Goal: Task Accomplishment & Management: Use online tool/utility

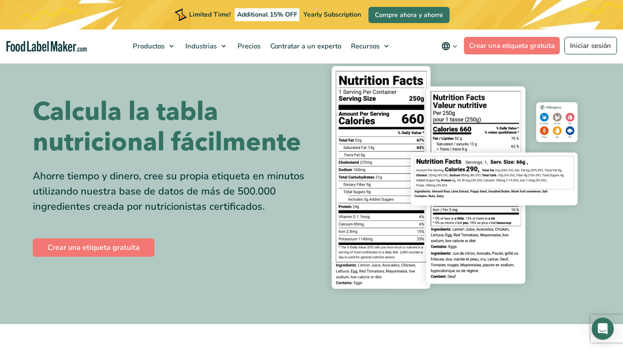
scroll to position [35, 0]
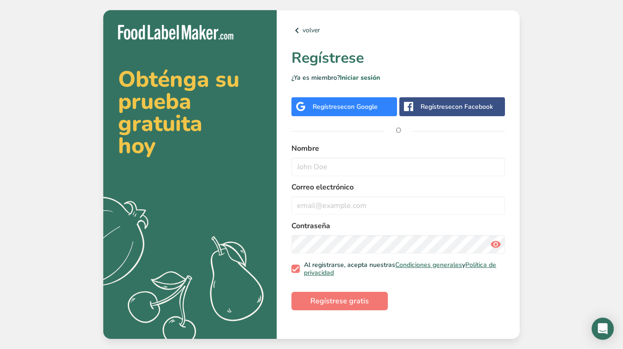
click at [340, 107] on div "Regístrese con Google" at bounding box center [344, 107] width 65 height 10
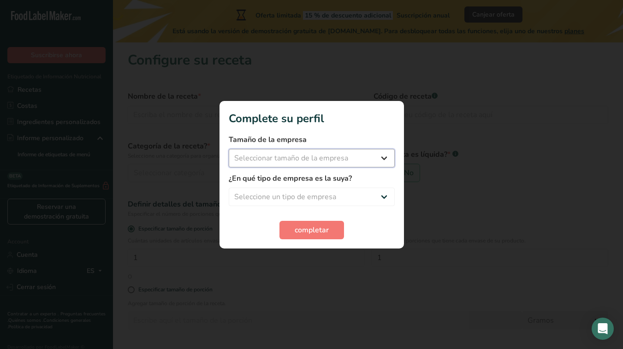
click at [326, 162] on select "Seleccionar tamaño de la empresa Menos de 10 empleados De 10 a 50 empleados De …" at bounding box center [312, 158] width 166 height 18
select select "1"
click at [229, 149] on select "Seleccionar tamaño de la empresa Menos de 10 empleados De 10 a 50 empleados De …" at bounding box center [312, 158] width 166 height 18
click at [302, 227] on span "completar" at bounding box center [311, 229] width 34 height 11
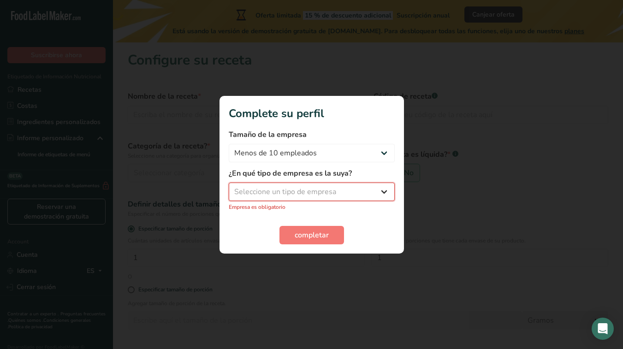
click at [287, 188] on select "Seleccione un tipo de empresa Fabricante de alimentos envasados Restaurante y c…" at bounding box center [312, 191] width 166 height 18
select select "2"
click at [229, 187] on select "Seleccione un tipo de empresa Fabricante de alimentos envasados Restaurante y c…" at bounding box center [312, 191] width 166 height 18
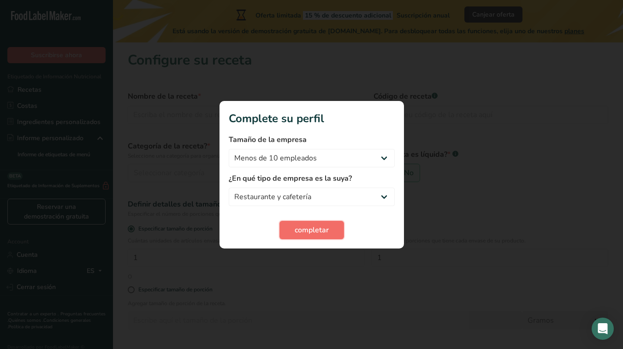
click at [300, 226] on span "completar" at bounding box center [311, 229] width 34 height 11
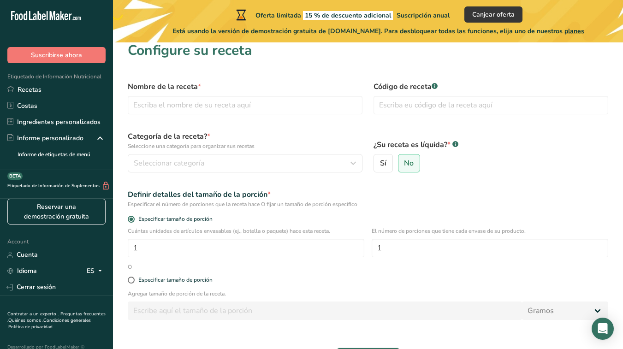
scroll to position [14, 0]
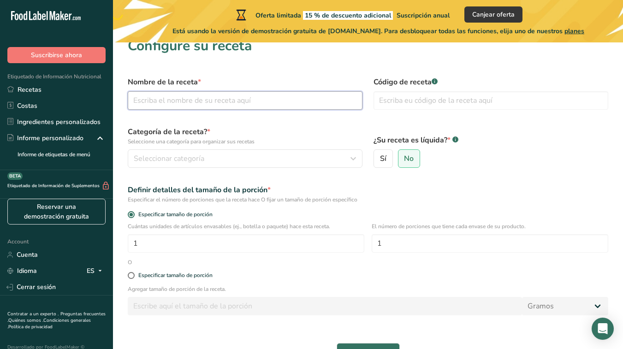
click at [156, 97] on input "text" at bounding box center [245, 100] width 235 height 18
type input "Bowl"
click at [390, 100] on input "text" at bounding box center [490, 100] width 235 height 18
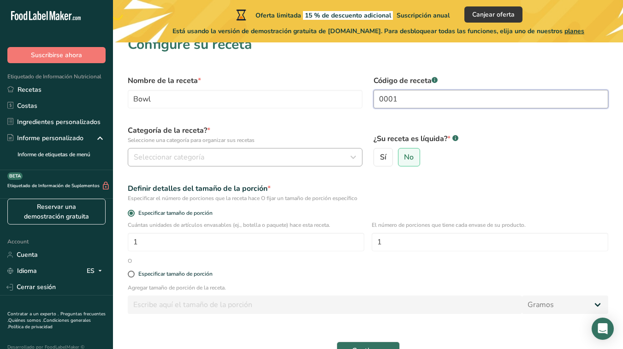
type input "0001"
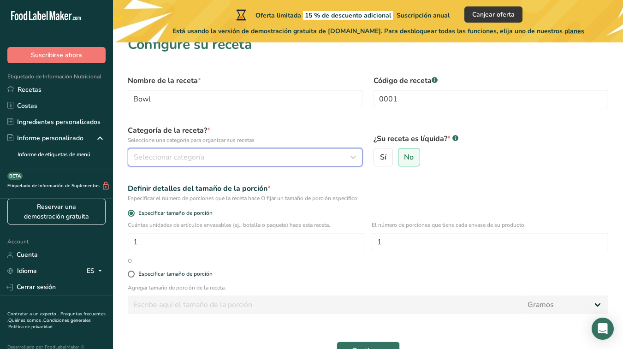
click at [238, 155] on div "Seleccionar categoría" at bounding box center [242, 157] width 217 height 11
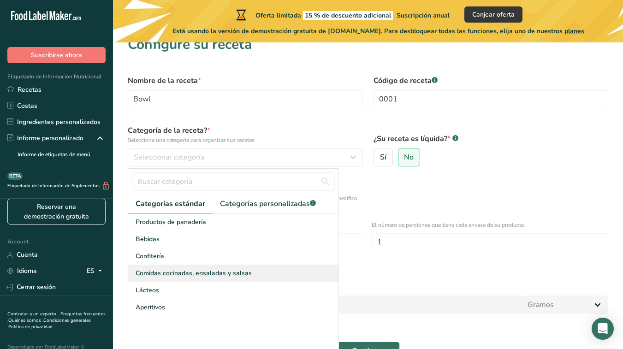
click at [171, 272] on span "Comidas cocinadas, ensaladas y salsas" at bounding box center [193, 273] width 116 height 10
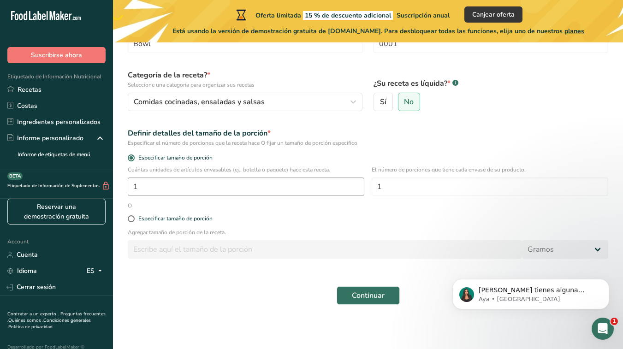
scroll to position [0, 0]
click at [128, 222] on div "Especificar tamaño de porción" at bounding box center [367, 219] width 491 height 18
click at [129, 219] on span at bounding box center [131, 218] width 7 height 7
click at [129, 219] on input "Especificar tamaño de porción" at bounding box center [131, 219] width 6 height 6
radio input "true"
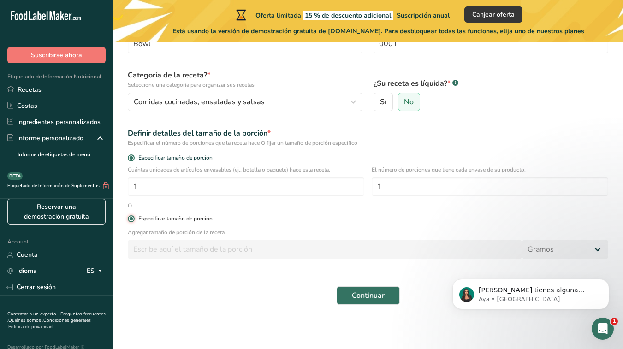
radio input "false"
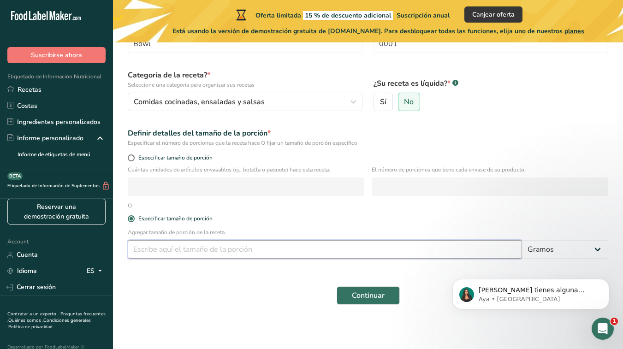
click at [496, 247] on input "number" at bounding box center [325, 249] width 394 height 18
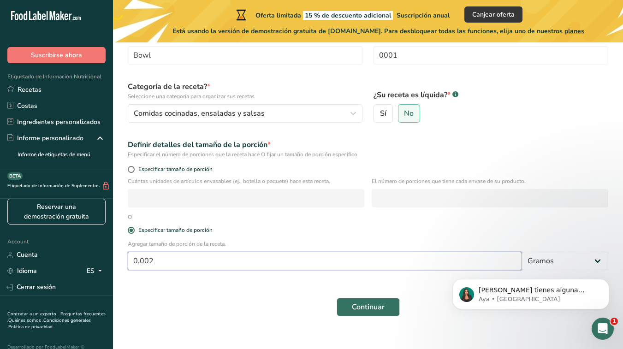
scroll to position [71, 0]
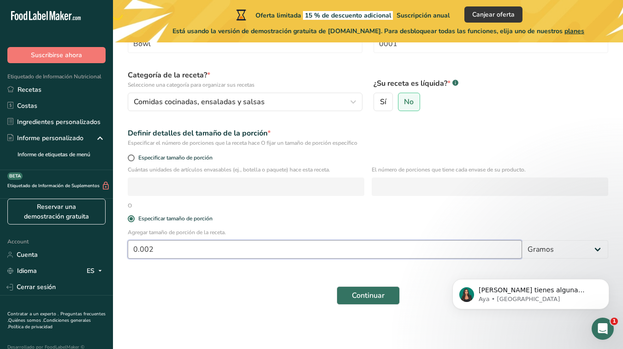
drag, startPoint x: 163, startPoint y: 246, endPoint x: 96, endPoint y: 244, distance: 66.8
click at [96, 244] on div ".a-20{fill:#fff;} Suscribirse ahora Etiquetado de Información Nutricional Recet…" at bounding box center [311, 139] width 623 height 420
type input "150"
click at [378, 295] on span "Continuar" at bounding box center [368, 295] width 33 height 11
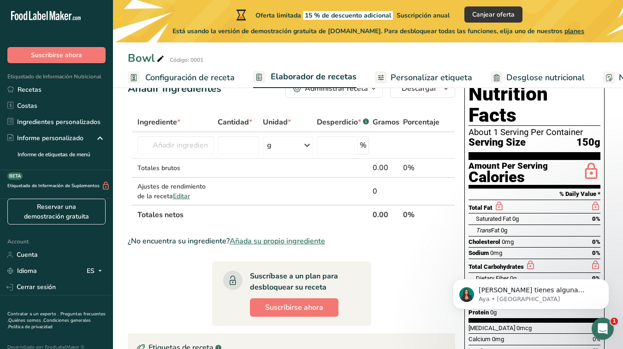
scroll to position [24, 0]
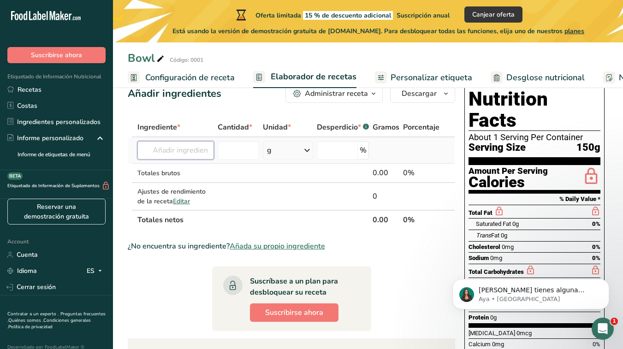
click at [174, 147] on input "text" at bounding box center [175, 150] width 76 height 18
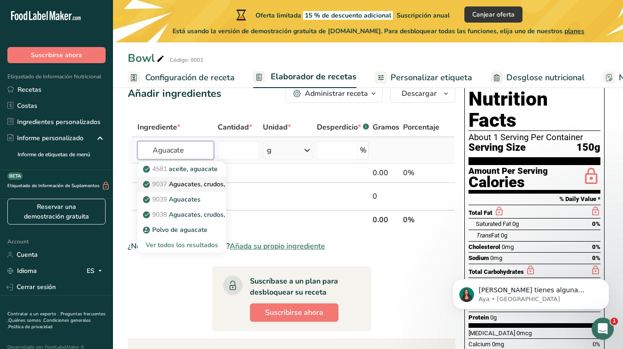
type input "Aguacate"
click at [181, 183] on p "9037 Aguacates, crudos, todas las variedades comerciales." at bounding box center [236, 184] width 182 height 10
type input "Avocados, raw, all commercial varieties"
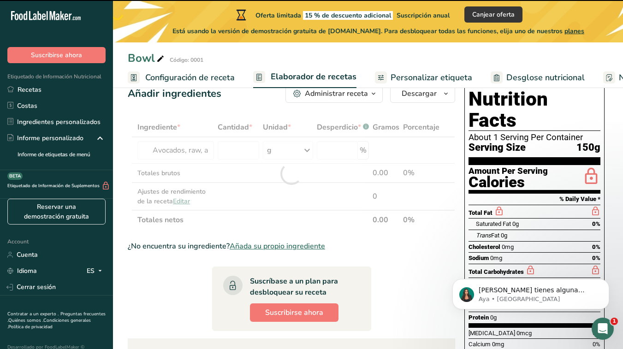
type input "0"
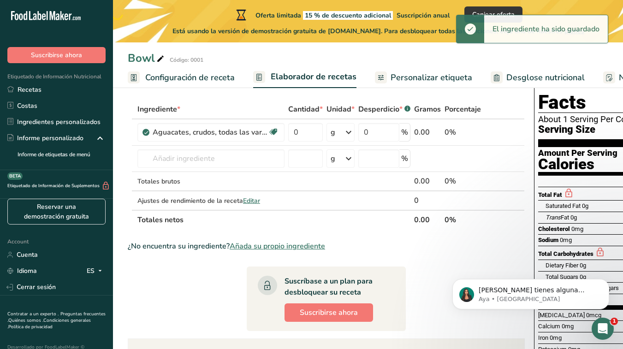
click at [245, 104] on div "Ingrediente *" at bounding box center [210, 109] width 147 height 11
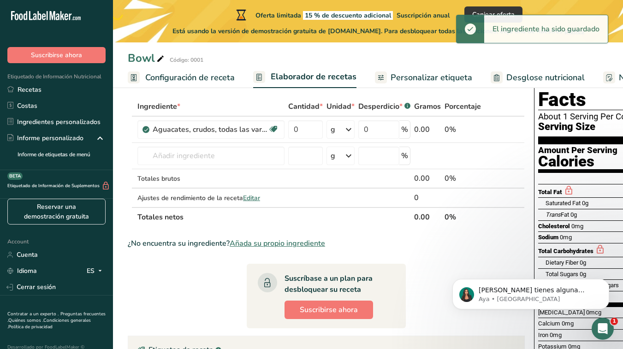
scroll to position [48, 0]
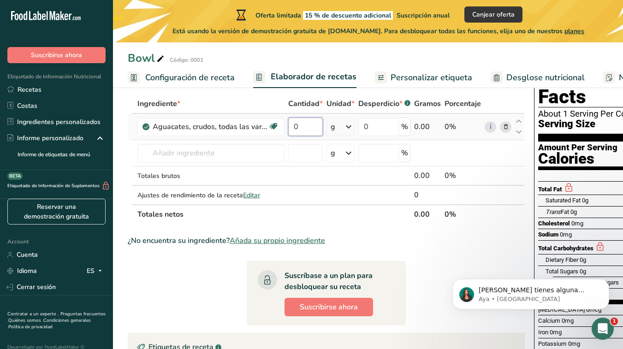
drag, startPoint x: 298, startPoint y: 125, endPoint x: 303, endPoint y: 129, distance: 6.9
click at [298, 125] on input "0" at bounding box center [305, 127] width 35 height 18
drag, startPoint x: 301, startPoint y: 128, endPoint x: 282, endPoint y: 127, distance: 19.9
click at [282, 127] on tr "Aguacates, crudos, todas las variedades comerciales. Fuente de antioxidantes Li…" at bounding box center [326, 127] width 396 height 26
type input "33"
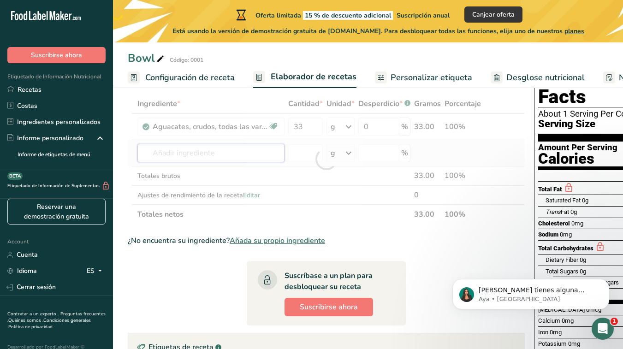
click at [222, 154] on div "Ingrediente * Cantidad * Unidad * Desperdicio * .a-a{fill:#347362;}.b-a{fill:#f…" at bounding box center [326, 159] width 397 height 130
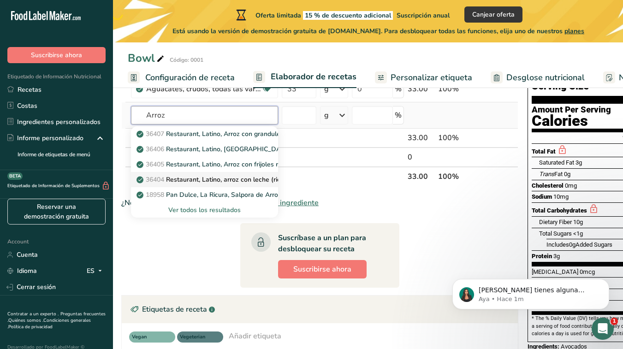
scroll to position [88, 0]
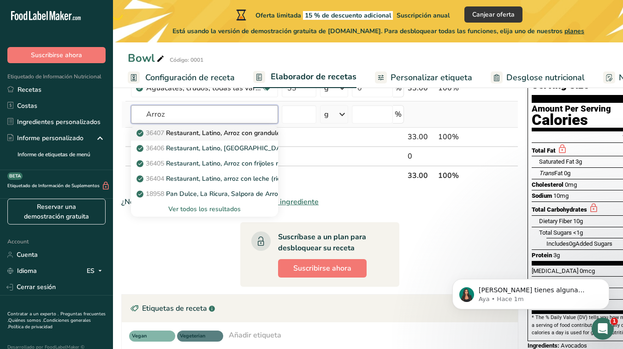
type input "Arroz"
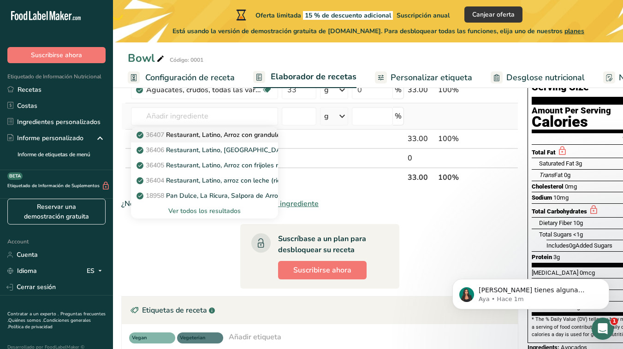
click at [220, 134] on p "36407 Restaurant, Latino, Arroz con grandules (rice and pigeonpeas)" at bounding box center [243, 135] width 211 height 10
type input "Restaurant, Latino, Arroz con grandules (rice and pigeonpeas)"
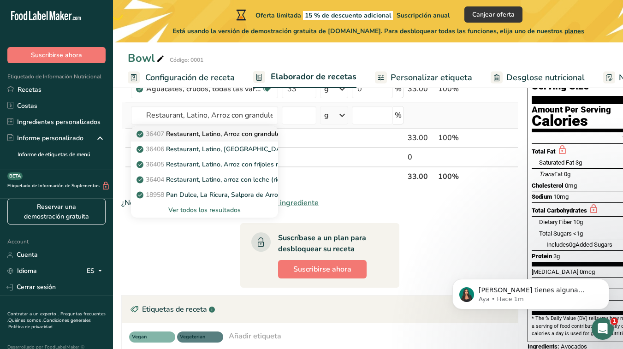
scroll to position [87, 0]
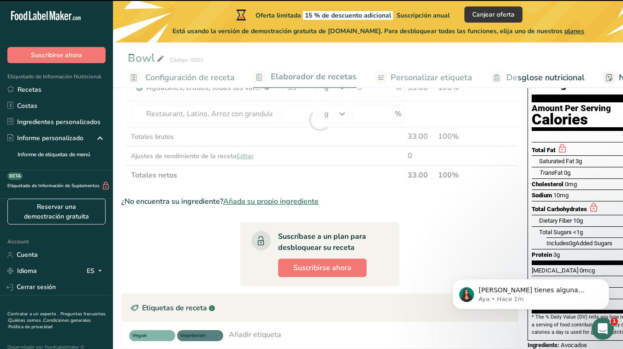
type input "0"
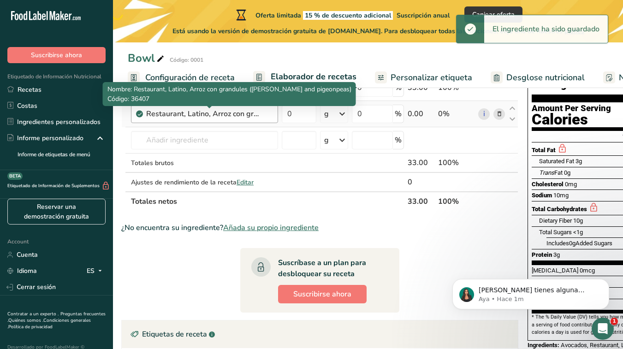
click at [228, 114] on div "Restaurant, Latino, Arroz con grandules (rice and pigeonpeas)" at bounding box center [203, 113] width 115 height 11
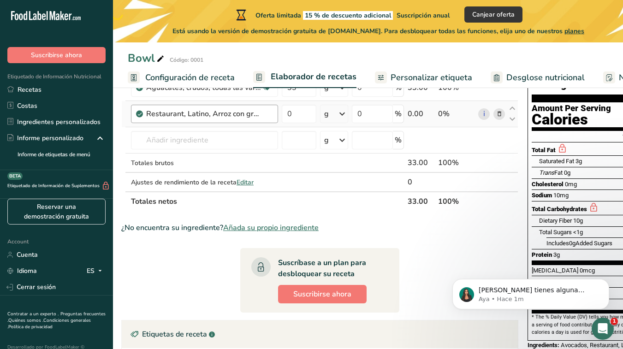
click at [224, 115] on div "Restaurant, Latino, Arroz con grandules (rice and pigeonpeas)" at bounding box center [203, 113] width 115 height 11
drag, startPoint x: 265, startPoint y: 113, endPoint x: 72, endPoint y: 141, distance: 194.7
click at [265, 113] on tr "Restaurant, Latino, Arroz con grandules (rice and pigeonpeas) 0 g Porciones 1 s…" at bounding box center [320, 114] width 396 height 26
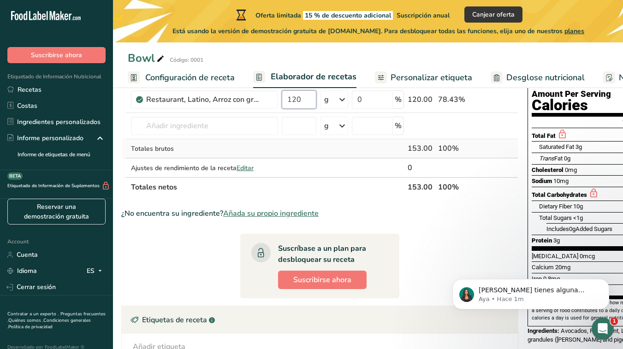
scroll to position [102, 0]
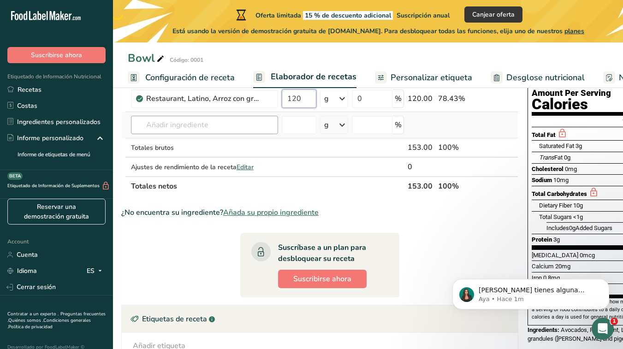
type input "120"
click at [164, 120] on div "Ingrediente * Cantidad * Unidad * Desperdicio * .a-a{fill:#347362;}.b-a{fill:#f…" at bounding box center [319, 118] width 397 height 156
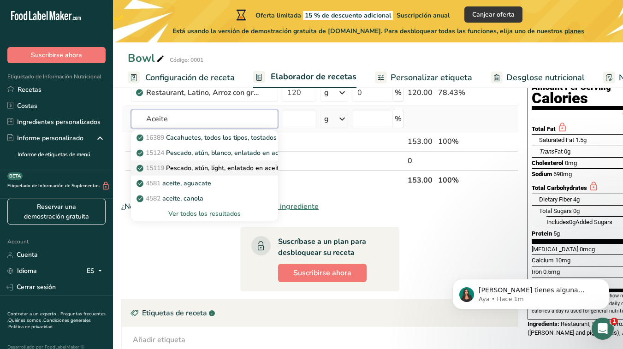
scroll to position [0, 10]
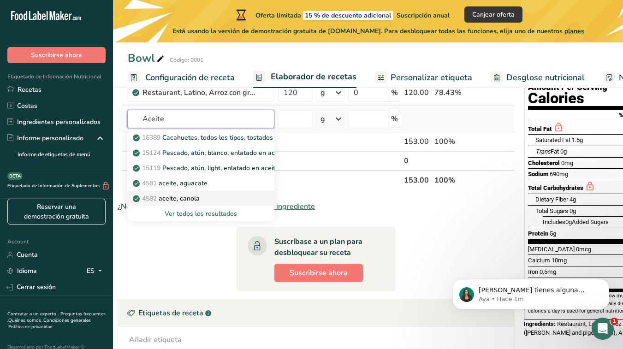
type input "Aceite"
click at [203, 199] on div "4582 aceite, canola" at bounding box center [194, 199] width 118 height 10
type input "Oil, canola"
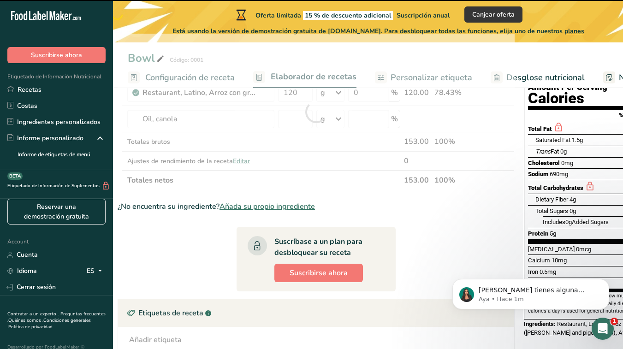
scroll to position [109, 0]
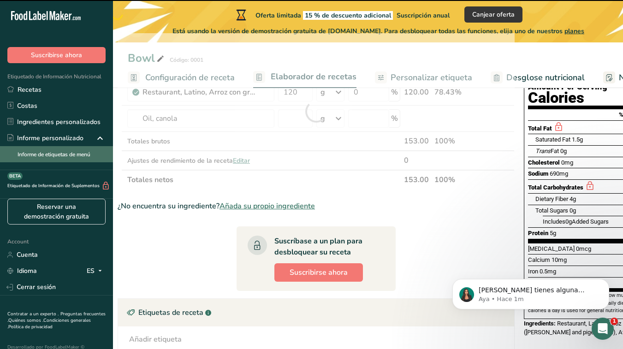
type input "0"
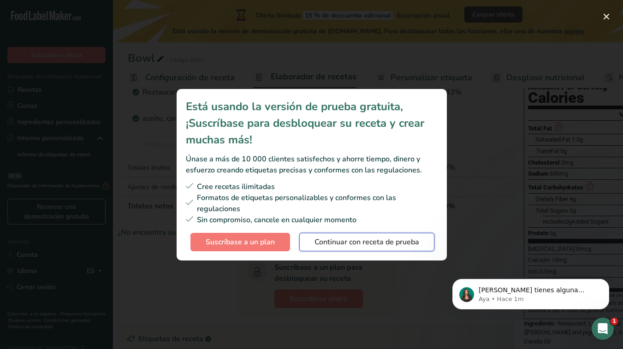
click at [366, 245] on span "Continuar con receta de prueba" at bounding box center [366, 241] width 105 height 11
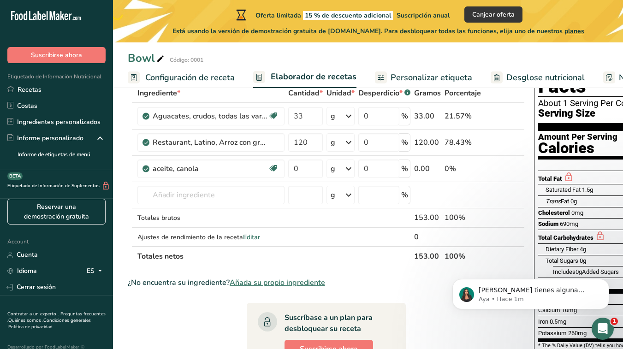
scroll to position [55, 0]
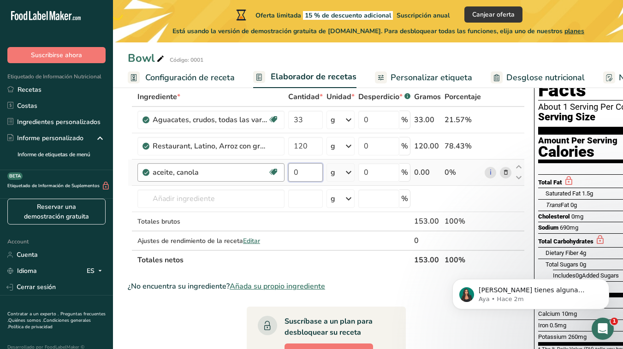
drag, startPoint x: 307, startPoint y: 170, endPoint x: 279, endPoint y: 169, distance: 28.1
click at [279, 169] on tr "aceite, canola Fuente de omega 3 Libre de lácteos Libre de gluten Vegano Vegeta…" at bounding box center [326, 172] width 396 height 26
type input "20"
click at [349, 172] on div "Ingrediente * Cantidad * Unidad * Desperdicio * .a-a{fill:#347362;}.b-a{fill:#f…" at bounding box center [326, 178] width 397 height 182
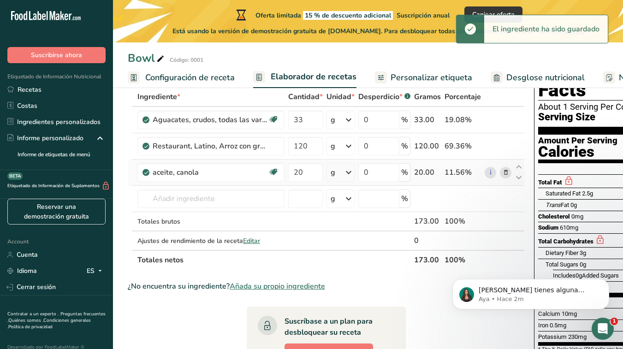
click at [349, 172] on icon at bounding box center [348, 172] width 11 height 17
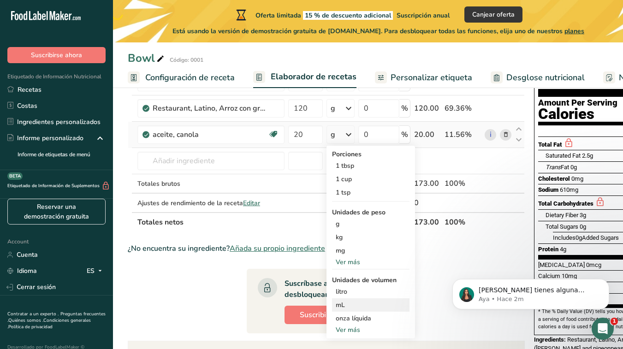
click at [360, 305] on div "mL" at bounding box center [370, 305] width 70 height 10
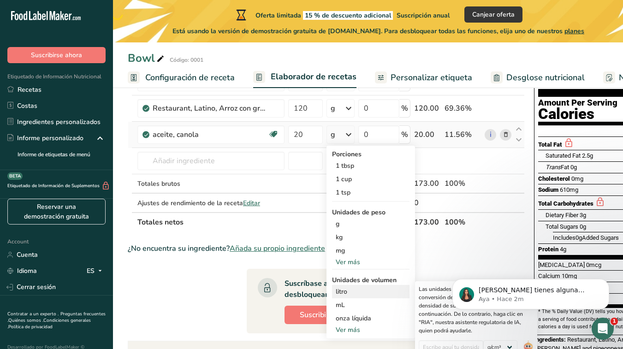
scroll to position [91, 0]
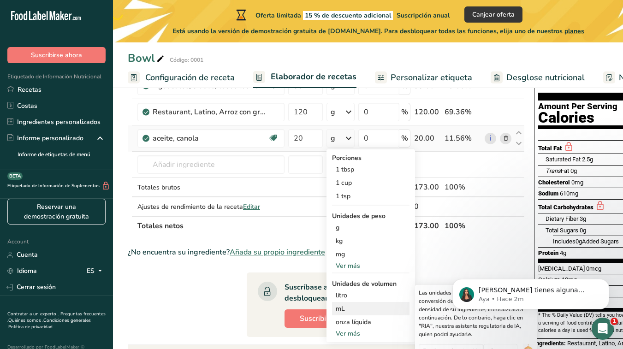
click at [347, 307] on div "mL" at bounding box center [370, 309] width 70 height 10
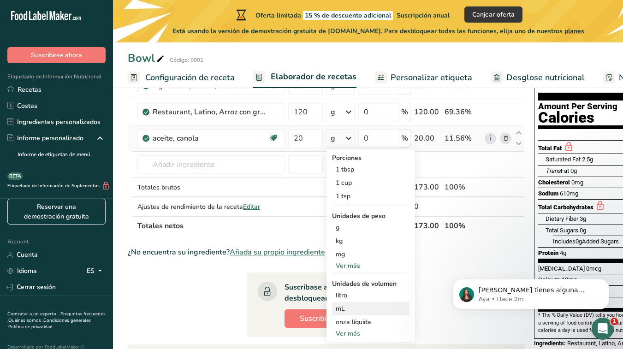
scroll to position [94, 0]
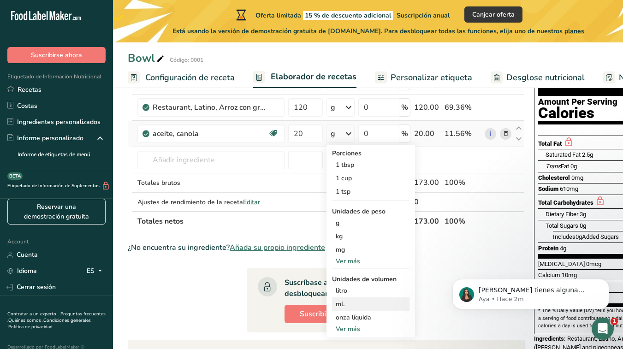
click at [344, 305] on div "mL" at bounding box center [370, 304] width 70 height 10
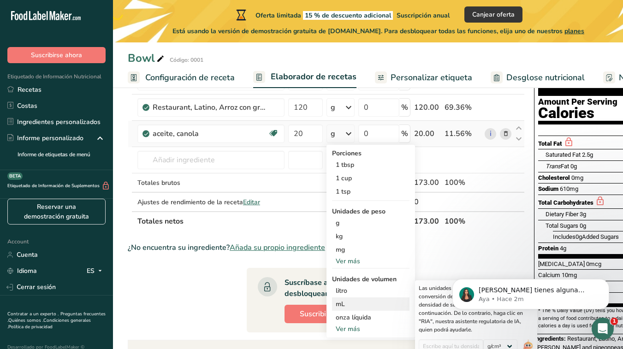
click at [344, 305] on div "mL" at bounding box center [370, 304] width 70 height 10
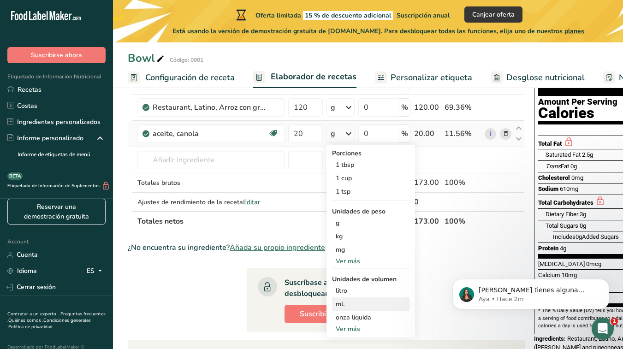
click at [342, 304] on div "mL" at bounding box center [370, 304] width 70 height 10
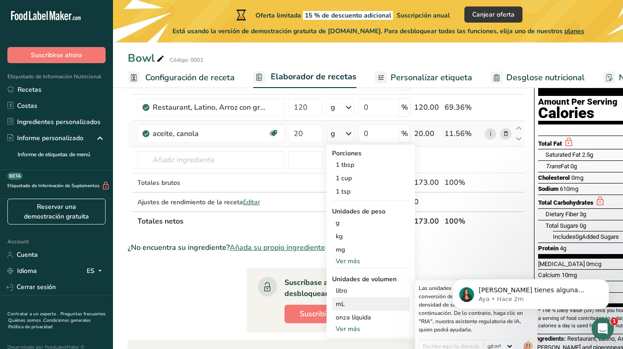
click at [336, 300] on div "mL" at bounding box center [370, 304] width 70 height 10
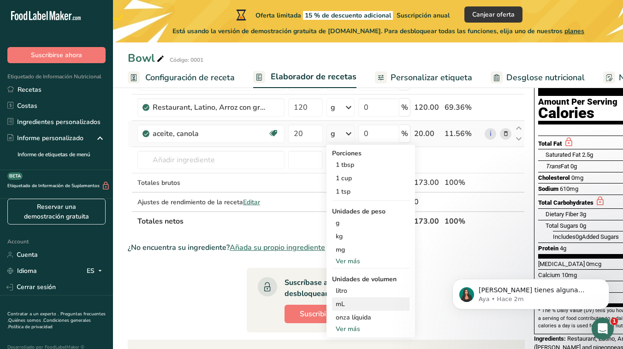
click at [336, 300] on div "mL" at bounding box center [370, 304] width 70 height 10
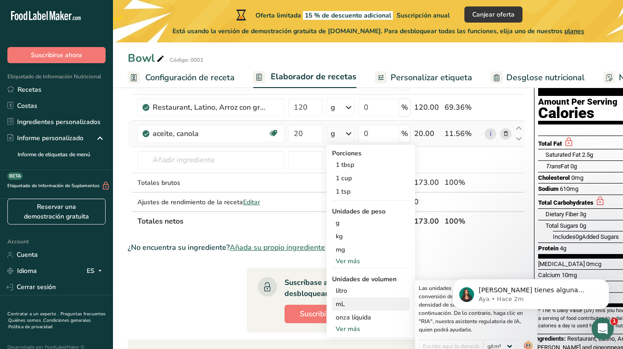
click at [336, 300] on div "mL" at bounding box center [370, 304] width 70 height 10
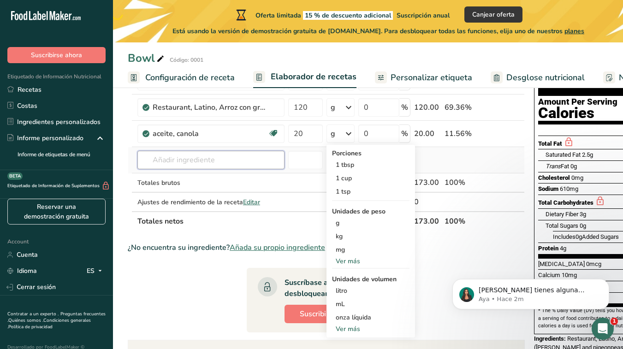
click at [264, 157] on input "text" at bounding box center [210, 160] width 147 height 18
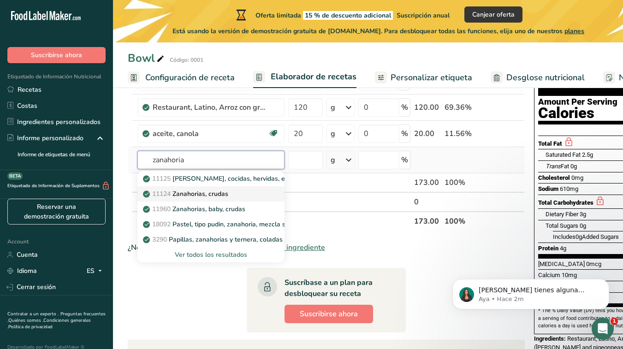
type input "zanahoria"
click at [189, 194] on p "11124 Zanahorias, crudas" at bounding box center [186, 194] width 83 height 10
type input "Carrots, raw"
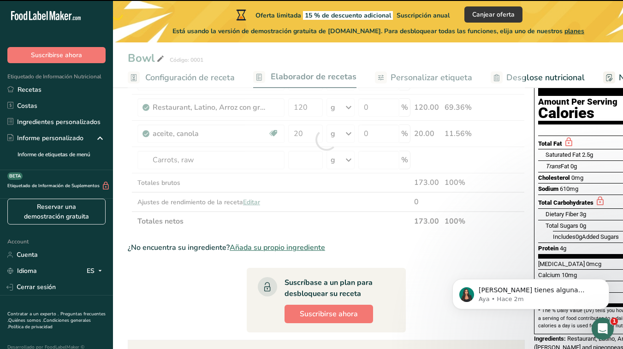
type input "0"
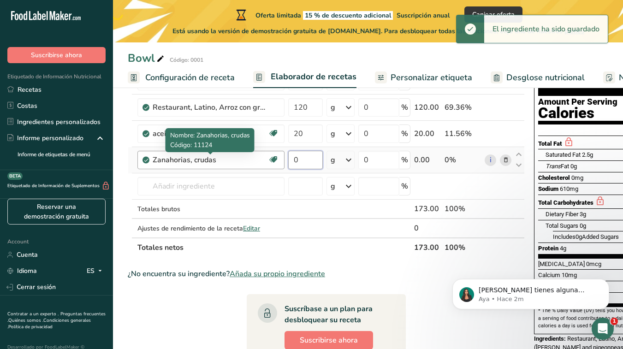
drag, startPoint x: 300, startPoint y: 157, endPoint x: 266, endPoint y: 158, distance: 34.1
click at [266, 158] on tr "Zanahorias, crudas Libre de lácteos Libre de gluten Vegano Vegetariano Libre de…" at bounding box center [326, 160] width 396 height 26
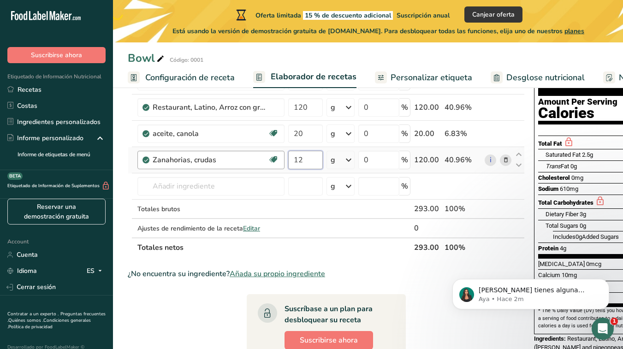
type input "1"
type input "60"
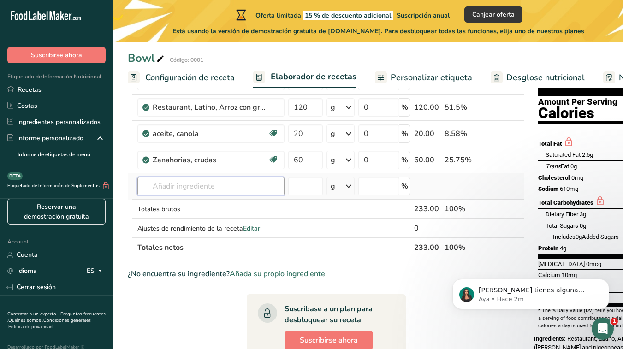
click at [182, 188] on div "Ingrediente * Cantidad * Unidad * Desperdicio * .a-a{fill:#347362;}.b-a{fill:#f…" at bounding box center [326, 152] width 397 height 209
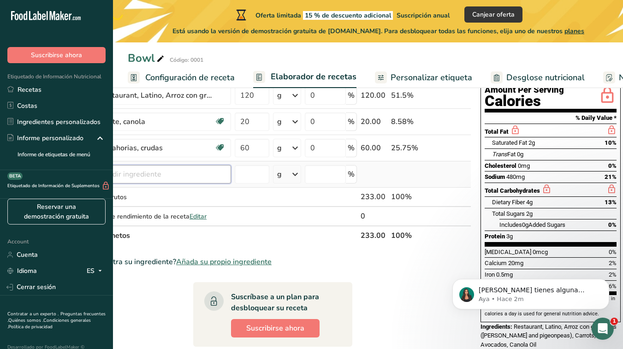
scroll to position [0, 0]
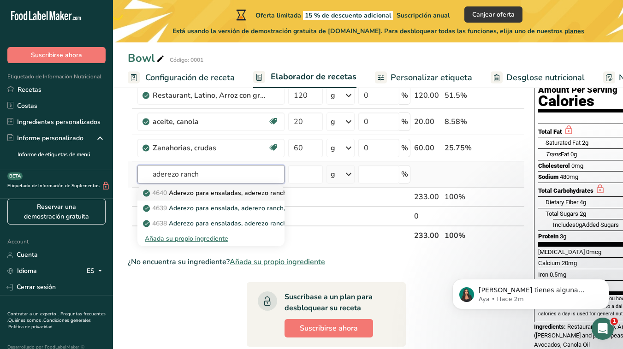
type input "aderezo ranch"
click at [211, 199] on link "4640 Aderezo para ensaladas, aderezo ranchero, reducido en grasas" at bounding box center [210, 192] width 147 height 15
type input "Salad dressing, ranch dressing, reduced fat"
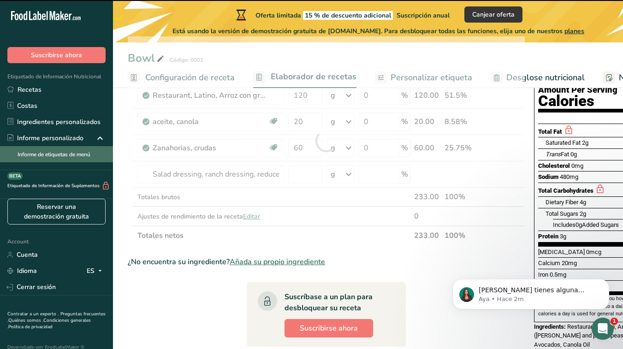
type input "0"
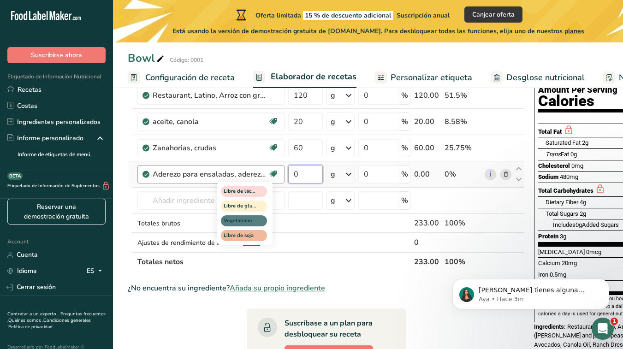
drag, startPoint x: 303, startPoint y: 176, endPoint x: 271, endPoint y: 171, distance: 32.2
click at [271, 171] on tr "Aderezo para ensaladas, aderezo ranchero, reducido en grasas Libre de lácteos L…" at bounding box center [326, 174] width 396 height 26
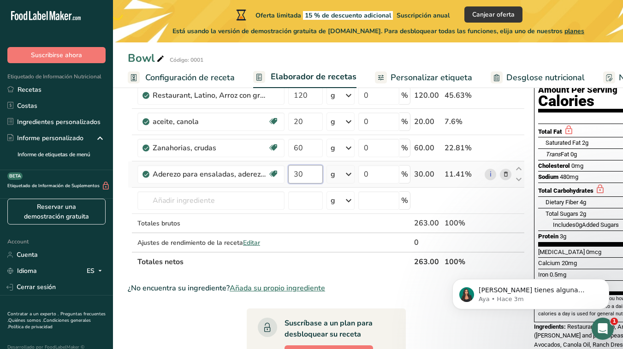
type input "30"
click at [349, 174] on div "Ingrediente * Cantidad * Unidad * Desperdicio * .a-a{fill:#347362;}.b-a{fill:#f…" at bounding box center [326, 153] width 397 height 235
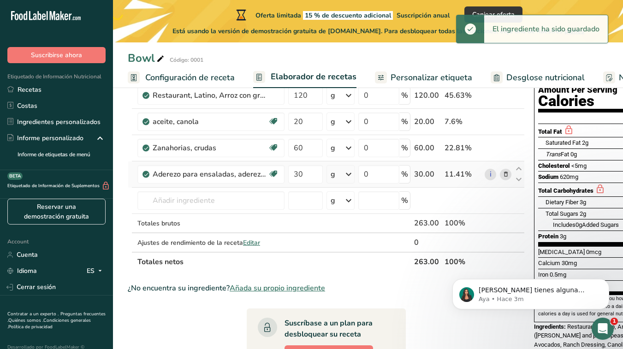
click at [349, 174] on icon at bounding box center [348, 174] width 11 height 17
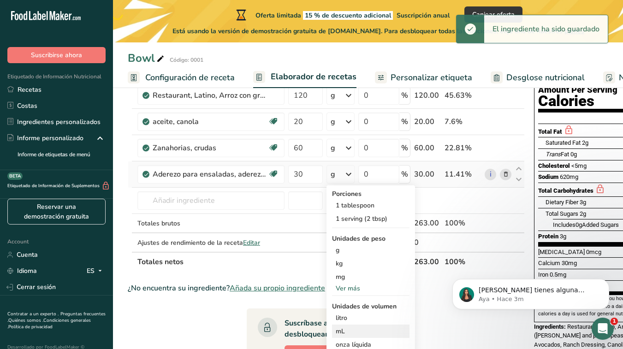
click at [352, 329] on div "mL" at bounding box center [370, 331] width 70 height 10
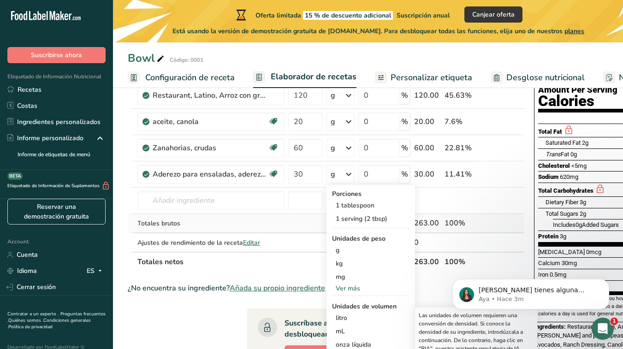
click at [231, 214] on td "Totales brutos" at bounding box center [210, 223] width 151 height 19
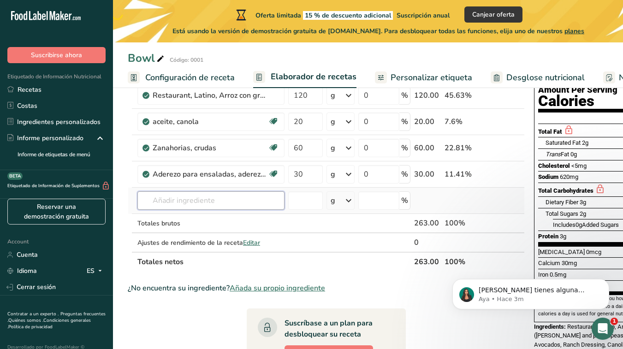
click at [207, 205] on input "text" at bounding box center [210, 200] width 147 height 18
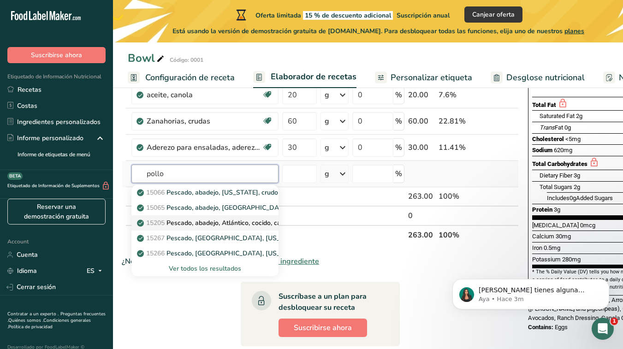
scroll to position [133, 0]
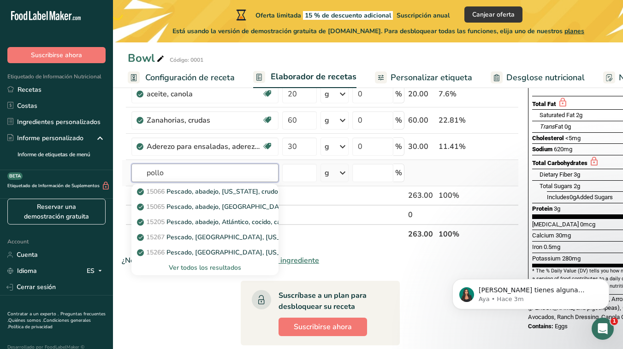
type input "pollo"
click at [198, 268] on div "Ver todos los resultados" at bounding box center [205, 268] width 132 height 10
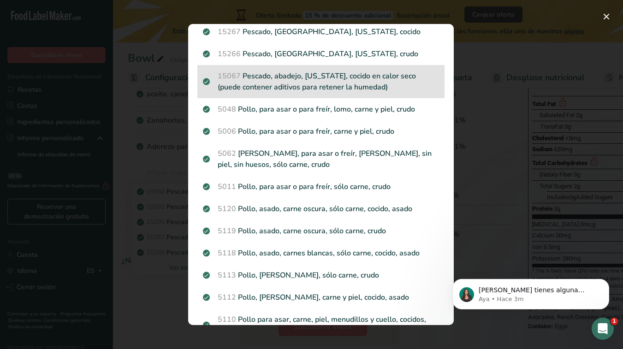
scroll to position [103, 0]
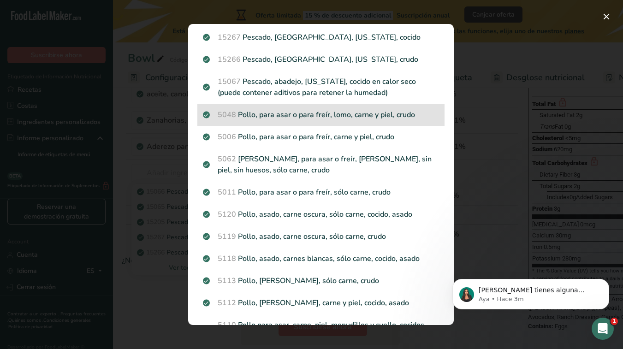
click at [303, 112] on p "5048 Pollo, para asar o para freír, lomo, carne y piel, crudo" at bounding box center [321, 114] width 236 height 11
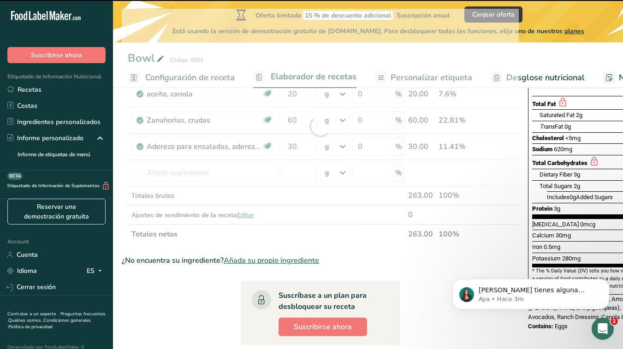
type input "0"
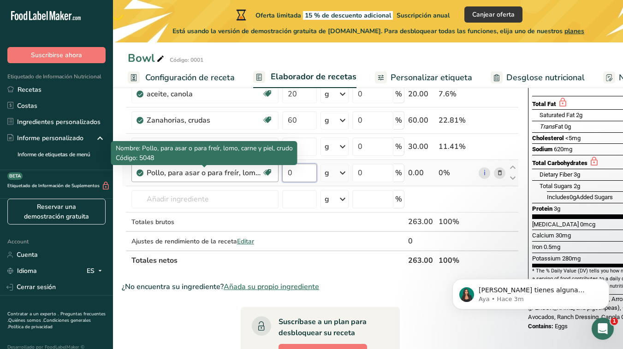
drag, startPoint x: 302, startPoint y: 171, endPoint x: 257, endPoint y: 168, distance: 45.2
click at [257, 168] on tr "Pollo, para asar o para freír, lomo, carne y piel, crudo Libre de lácteos Libre…" at bounding box center [320, 173] width 396 height 26
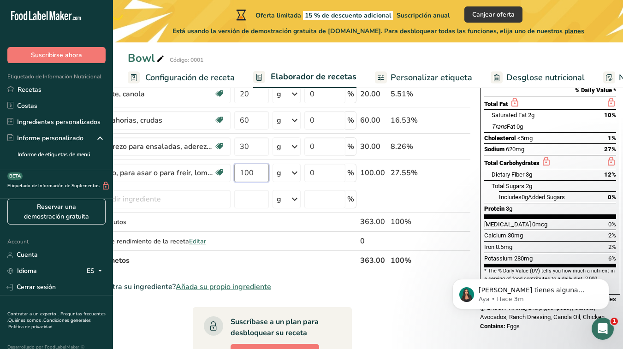
scroll to position [0, 0]
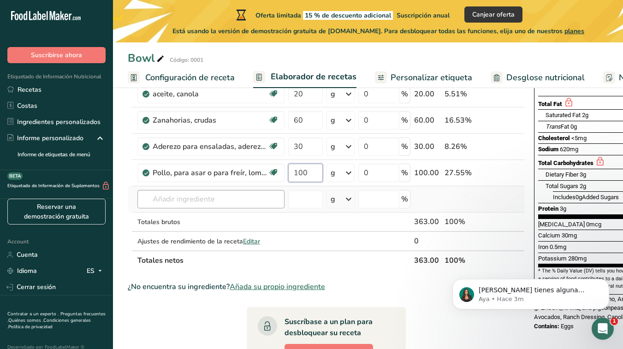
type input "100"
click at [224, 196] on div "Ingrediente * Cantidad * Unidad * Desperdicio * .a-a{fill:#347362;}.b-a{fill:#f…" at bounding box center [326, 139] width 397 height 261
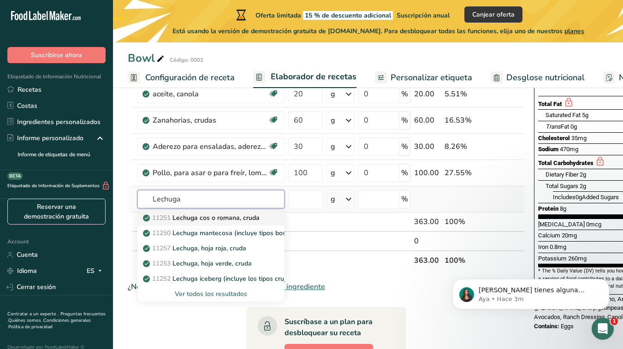
type input "Lechuga"
click at [214, 218] on p "11251 Lechuga cos o romana, cruda" at bounding box center [202, 218] width 115 height 10
type input "Lettuce, cos or romaine, raw"
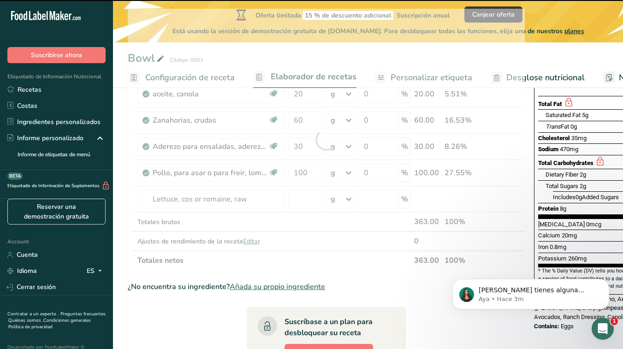
type input "0"
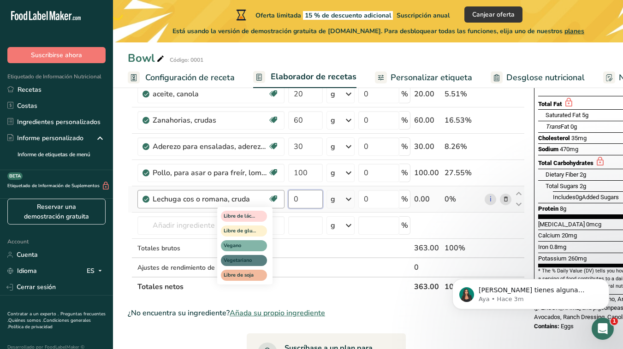
drag, startPoint x: 308, startPoint y: 198, endPoint x: 274, endPoint y: 195, distance: 33.8
click at [274, 195] on tr "Lechuga cos o romana, cruda Libre de lácteos Libre de gluten Vegano Vegetariano…" at bounding box center [326, 199] width 396 height 26
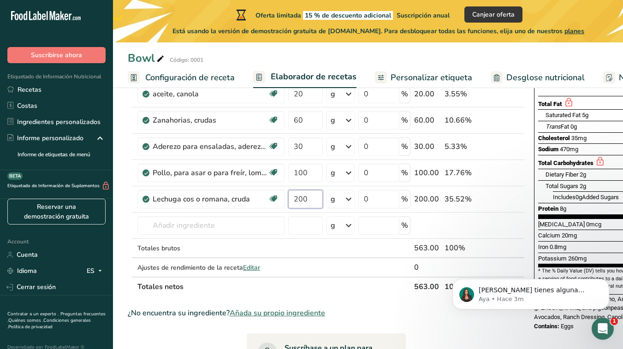
type input "200"
click at [125, 176] on section "Añadir ingredientes Administrar receta Eliminar receta Duplicar receta Escalar …" at bounding box center [368, 293] width 510 height 672
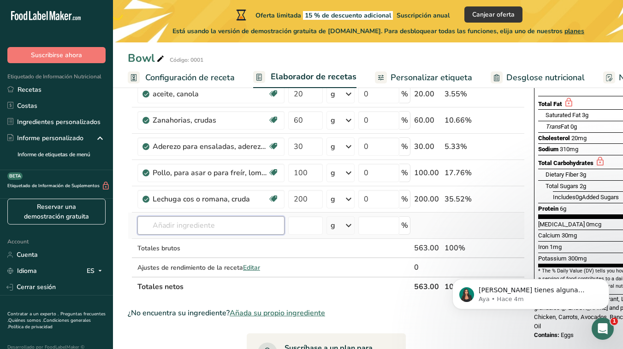
click at [219, 223] on input "text" at bounding box center [210, 225] width 147 height 18
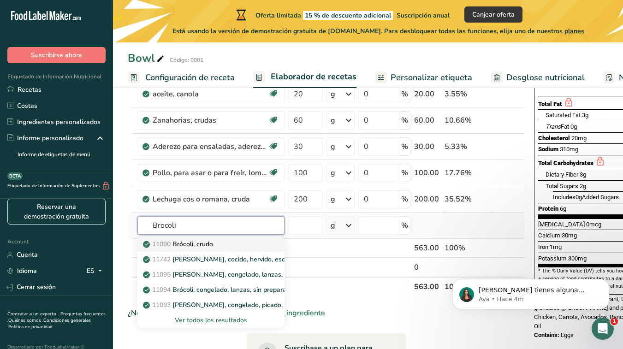
scroll to position [0, 19]
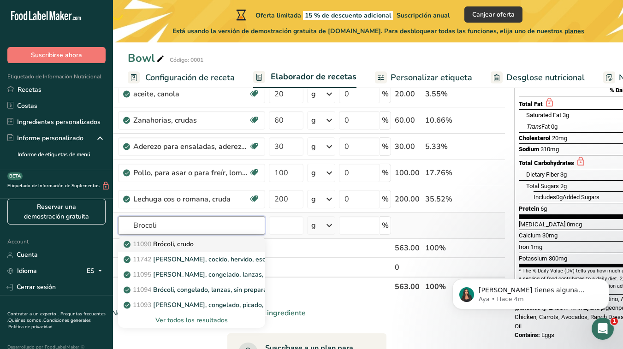
type input "Brocoli"
click at [212, 247] on div "11090 Brócoli, crudo" at bounding box center [184, 244] width 118 height 10
type input "Broccoli, raw"
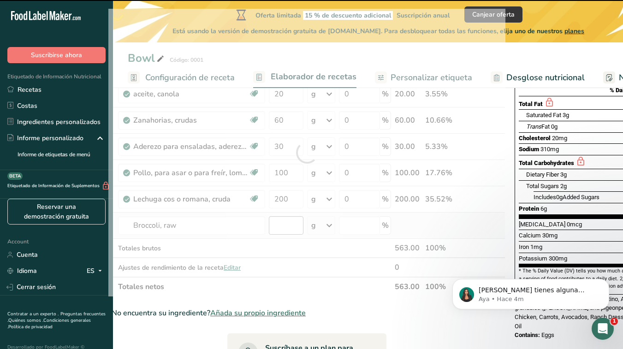
type input "0"
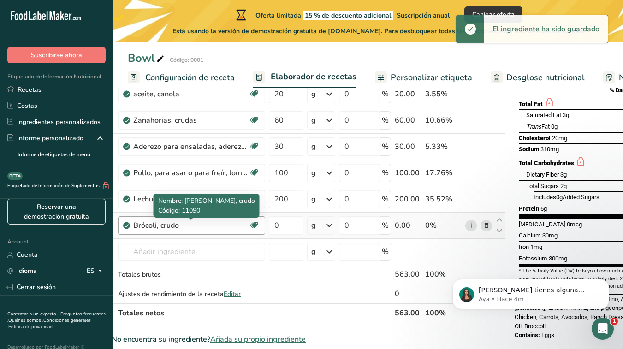
click at [200, 223] on div "Brócoli, crudo" at bounding box center [190, 225] width 115 height 11
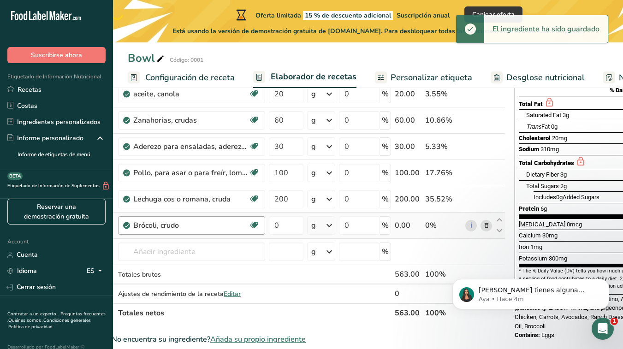
click at [186, 224] on div "Brócoli, crudo" at bounding box center [190, 225] width 115 height 11
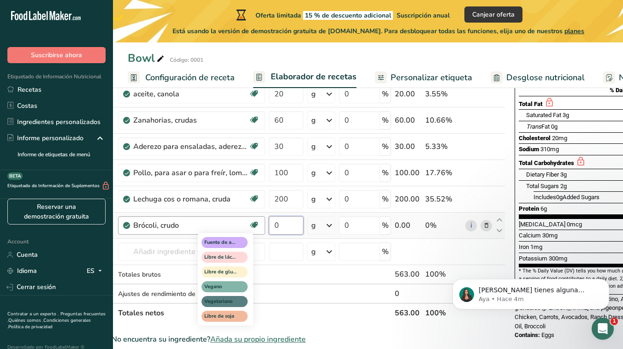
drag, startPoint x: 285, startPoint y: 225, endPoint x: 249, endPoint y: 222, distance: 36.1
click at [249, 222] on tr "Brócoli, crudo Fuente de antioxidantes Libre de lácteos Libre de gluten Vegano …" at bounding box center [307, 225] width 396 height 26
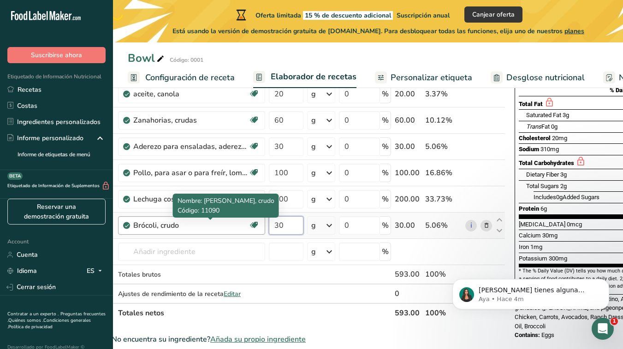
scroll to position [0, 0]
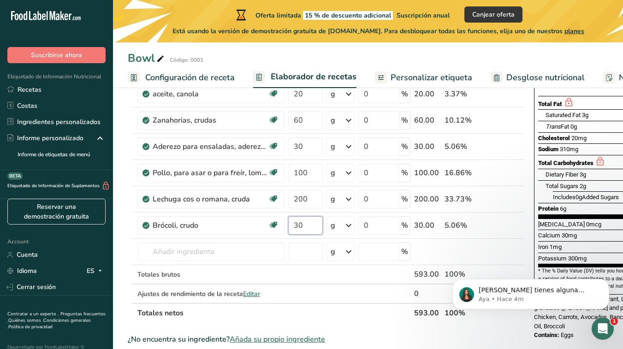
type input "30"
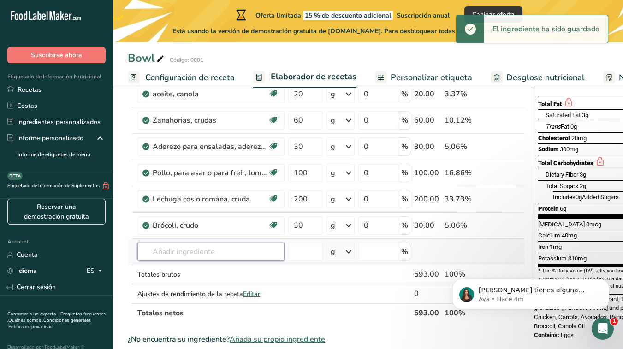
click at [183, 249] on div "Ingrediente * Cantidad * Unidad * Desperdicio * .a-a{fill:#347362;}.b-a{fill:#f…" at bounding box center [326, 166] width 397 height 314
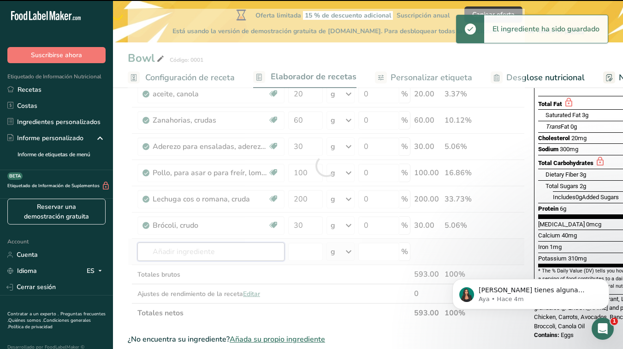
type input "A"
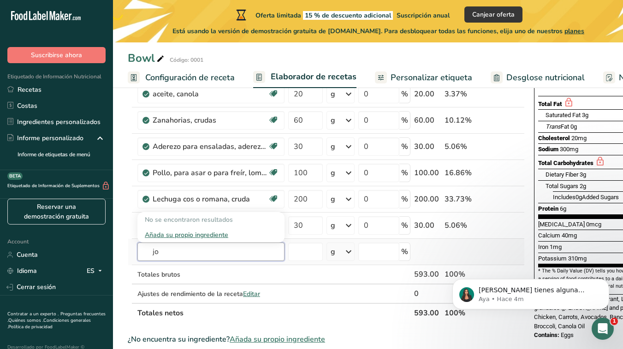
type input "j"
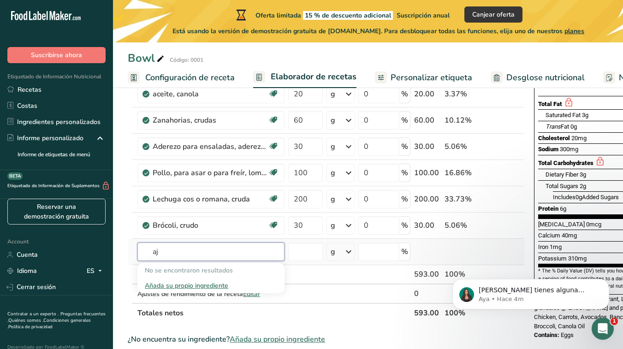
type input "a"
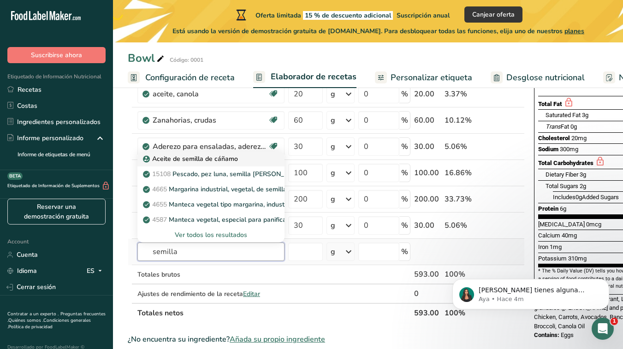
type input "semilla"
click at [191, 161] on p "Aceite de semilla de cáñamo" at bounding box center [191, 159] width 93 height 10
type input "Hempseed Oil"
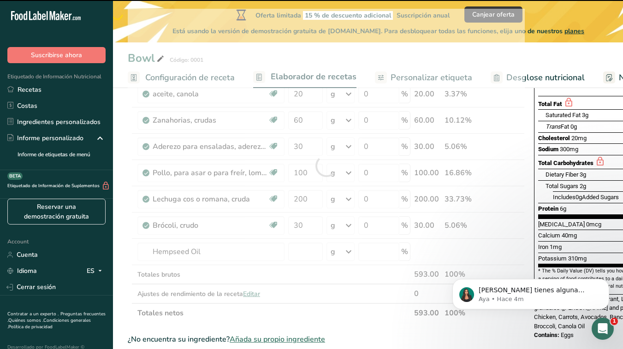
type input "0"
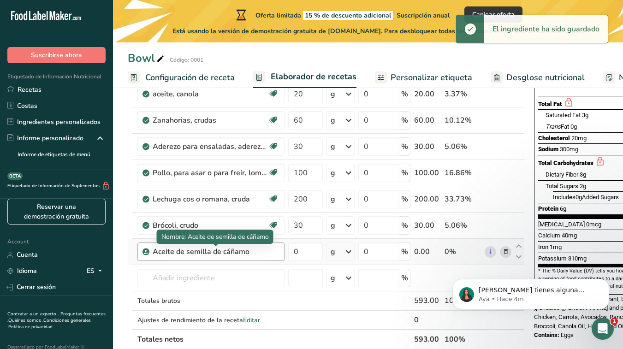
click at [261, 253] on div "Aceite de semilla de cáñamo" at bounding box center [210, 251] width 115 height 11
click at [242, 250] on div "Aceite de semilla de cáñamo" at bounding box center [210, 251] width 115 height 11
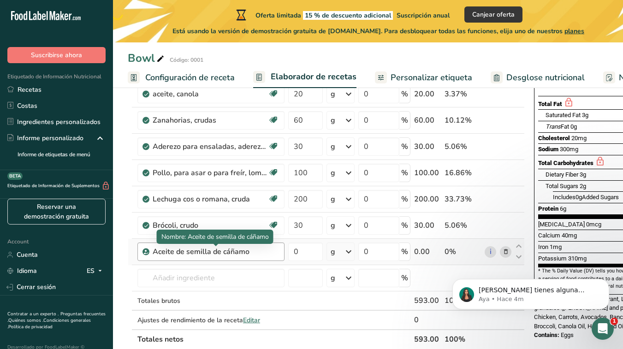
drag, startPoint x: 247, startPoint y: 250, endPoint x: 157, endPoint y: 245, distance: 90.5
click at [157, 245] on div "Aceite de semilla de cáñamo" at bounding box center [210, 251] width 147 height 18
click at [503, 248] on icon at bounding box center [505, 252] width 6 height 10
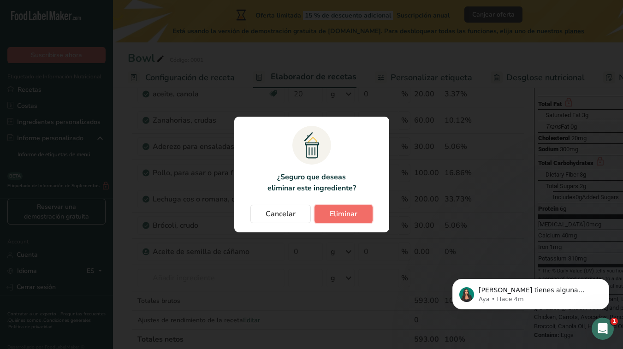
click at [356, 215] on span "Eliminar" at bounding box center [343, 213] width 28 height 11
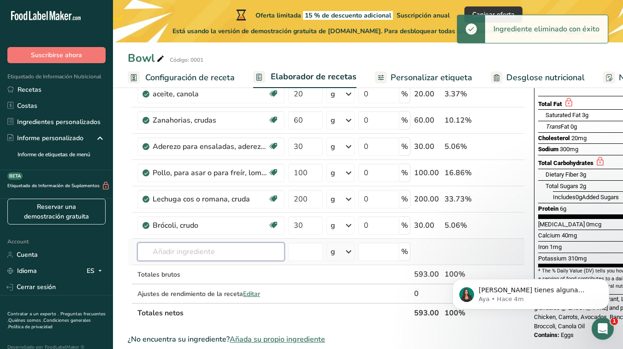
click at [178, 254] on input "text" at bounding box center [210, 251] width 147 height 18
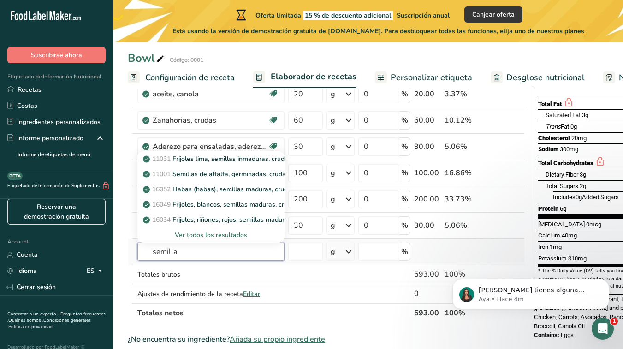
type input "semilla"
click at [225, 230] on div "Ver todos los resultados" at bounding box center [211, 235] width 132 height 10
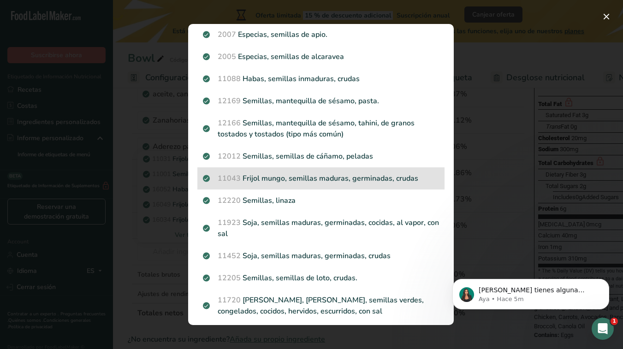
scroll to position [767, 0]
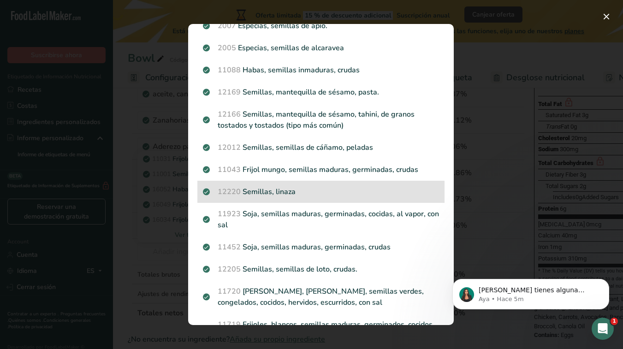
click at [282, 191] on p "12220 Semillas, linaza" at bounding box center [321, 191] width 236 height 11
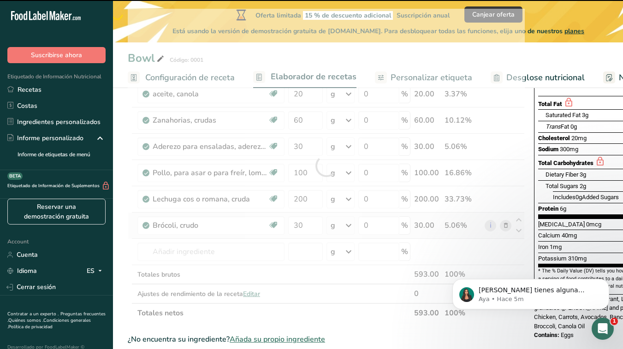
type input "0"
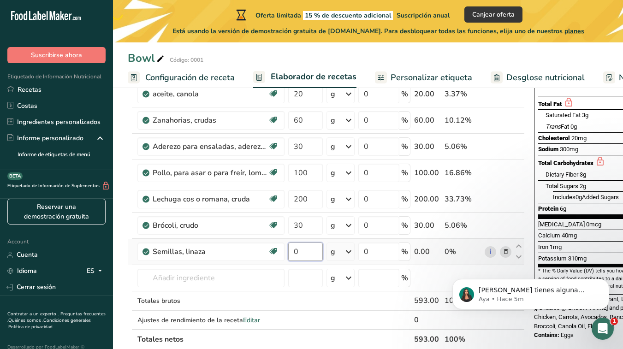
drag, startPoint x: 300, startPoint y: 250, endPoint x: 287, endPoint y: 248, distance: 13.0
click at [287, 248] on td "0" at bounding box center [305, 252] width 38 height 26
type input "5"
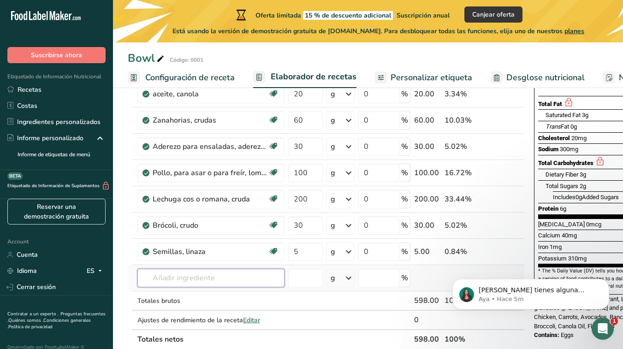
click at [189, 272] on div "Ingrediente * Cantidad * Unidad * Desperdicio * .a-a{fill:#347362;}.b-a{fill:#f…" at bounding box center [326, 179] width 397 height 340
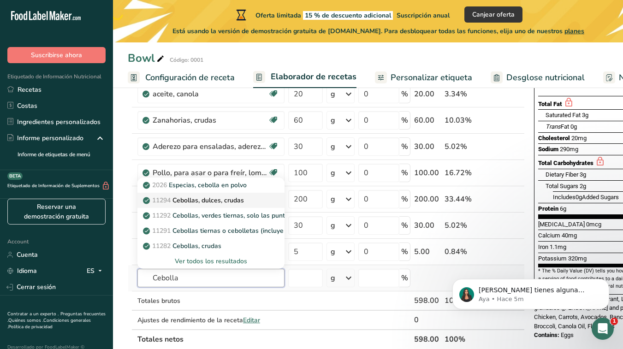
type input "Cebolla"
click at [213, 203] on p "11294 Cebollas, dulces, crudas" at bounding box center [194, 200] width 99 height 10
type input "Onions, sweet, raw"
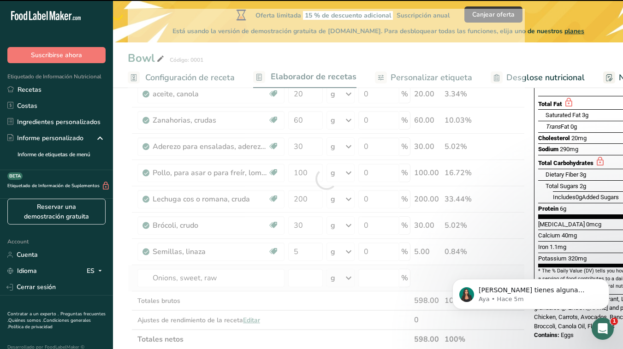
type input "0"
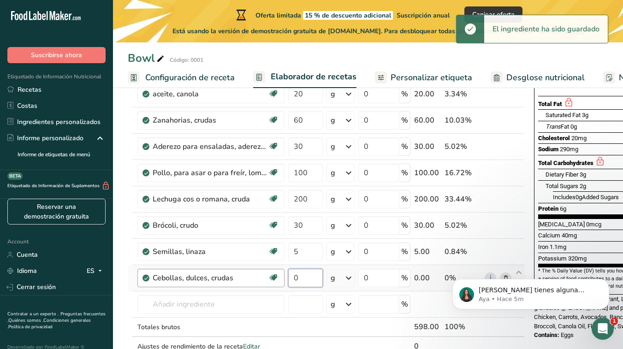
drag, startPoint x: 301, startPoint y: 278, endPoint x: 272, endPoint y: 274, distance: 29.3
click at [272, 274] on tr "Cebollas, dulces, crudas Fuente de antioxidantes Efecto prebiótico Libre de lác…" at bounding box center [326, 278] width 396 height 26
type input "5"
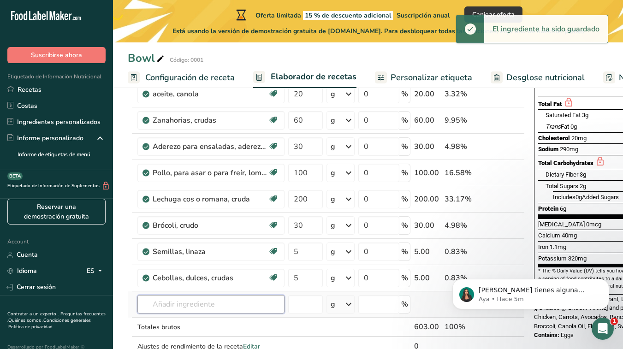
click at [185, 308] on div "Ingrediente * Cantidad * Unidad * Desperdicio * .a-a{fill:#347362;}.b-a{fill:#f…" at bounding box center [326, 192] width 397 height 366
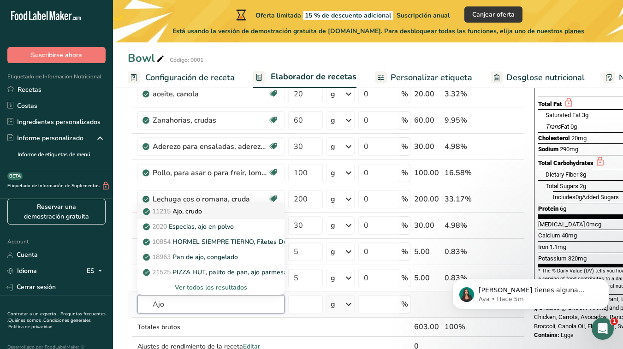
type input "Ajo"
click at [200, 218] on link "11215 Ajo, crudo" at bounding box center [210, 211] width 147 height 15
type input "Garlic, raw"
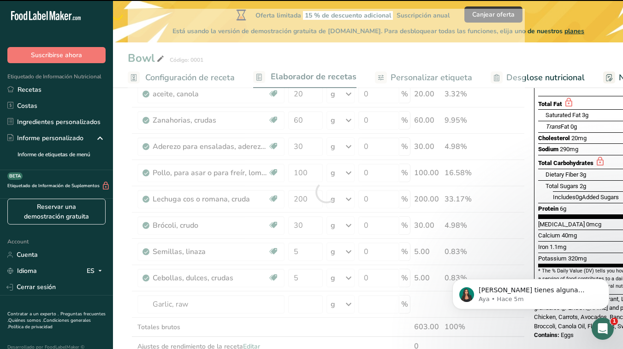
type input "0"
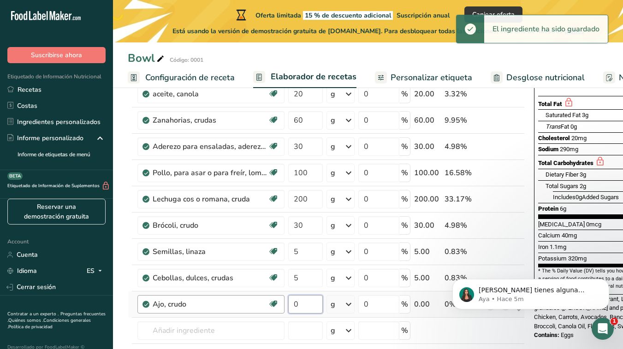
drag, startPoint x: 299, startPoint y: 305, endPoint x: 278, endPoint y: 302, distance: 20.9
click at [278, 302] on tr "Ajo, crudo Fuente de antioxidantes Libre de lácteos Libre de gluten Vegano Vege…" at bounding box center [326, 304] width 396 height 26
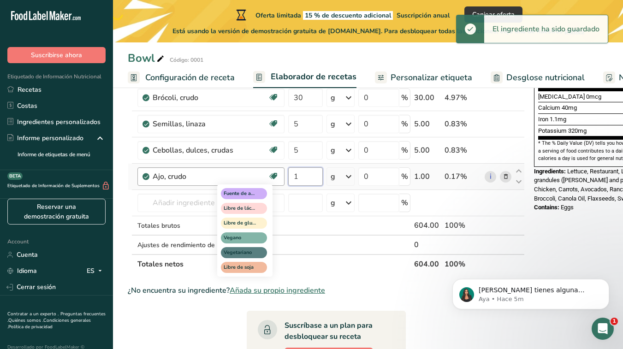
scroll to position [264, 0]
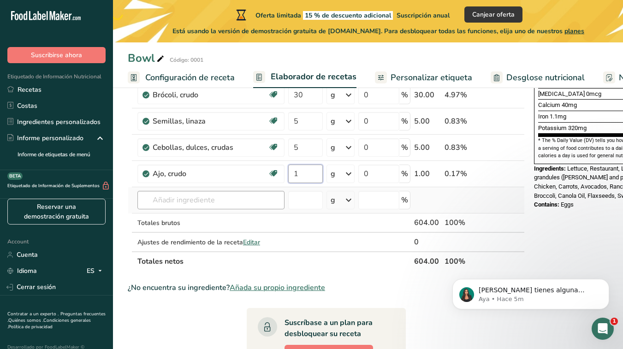
type input "1"
click at [181, 199] on div "Ingrediente * Cantidad * Unidad * Desperdicio * .a-a{fill:#347362;}.b-a{fill:#f…" at bounding box center [326, 74] width 397 height 393
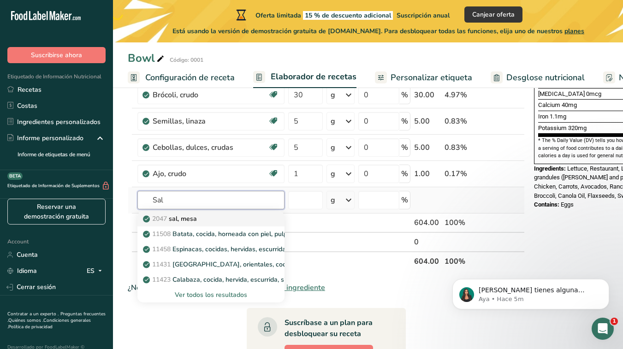
type input "Sal"
click at [190, 221] on p "2047 sal, mesa" at bounding box center [171, 219] width 52 height 10
type input "Salt, table"
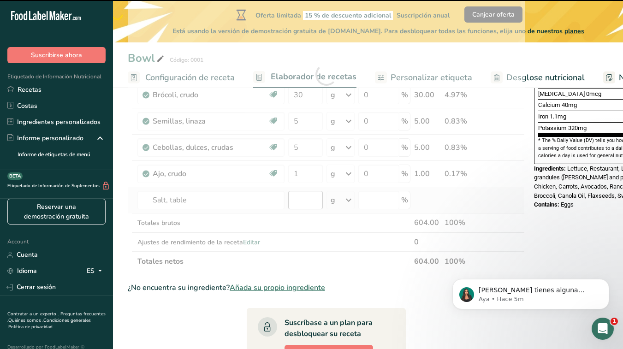
type input "0"
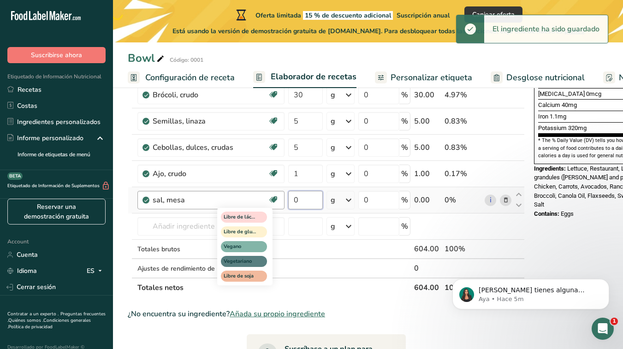
drag, startPoint x: 300, startPoint y: 201, endPoint x: 275, endPoint y: 197, distance: 26.1
click at [275, 197] on tr "sal, mesa Libre de lácteos Libre de gluten Vegano Vegetariano Libre de soja 0 g…" at bounding box center [326, 200] width 396 height 26
type input "1"
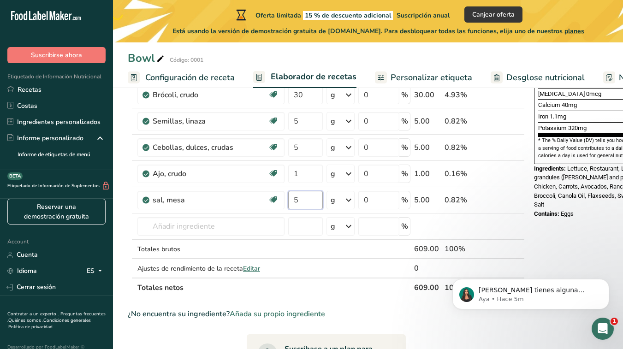
type input "5"
click at [553, 226] on div "Nutrition Facts About 4 Servings Per Container Serving Size 150g Amount Per Ser…" at bounding box center [603, 228] width 147 height 774
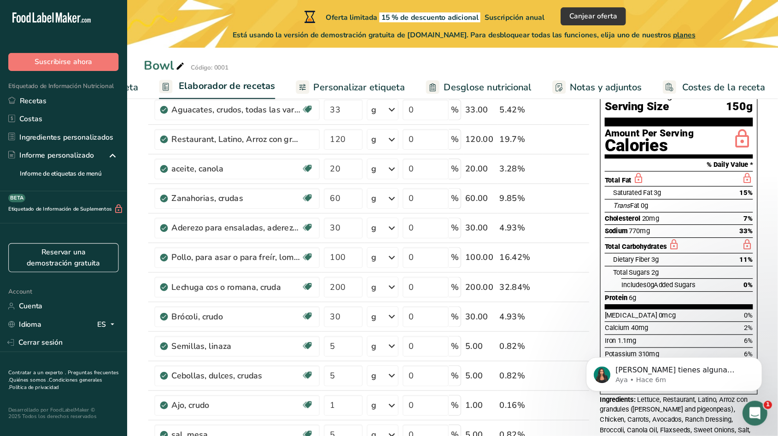
scroll to position [0, 25]
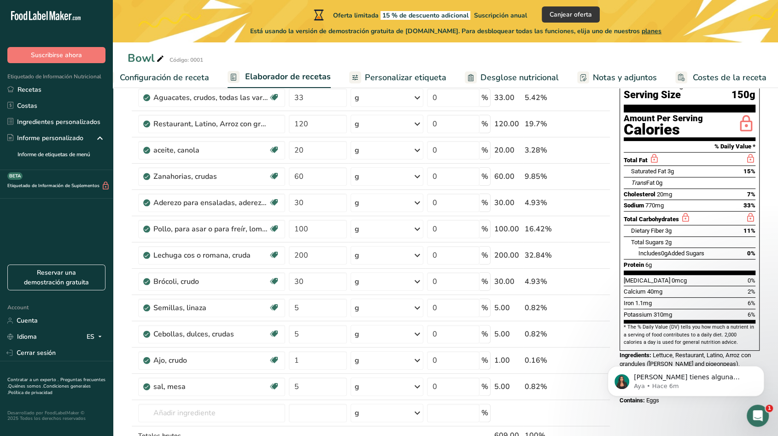
click at [622, 348] on div "Nutrition Facts About 4 Servings Per Container Serving Size 150g Amount Per Ser…" at bounding box center [689, 415] width 147 height 774
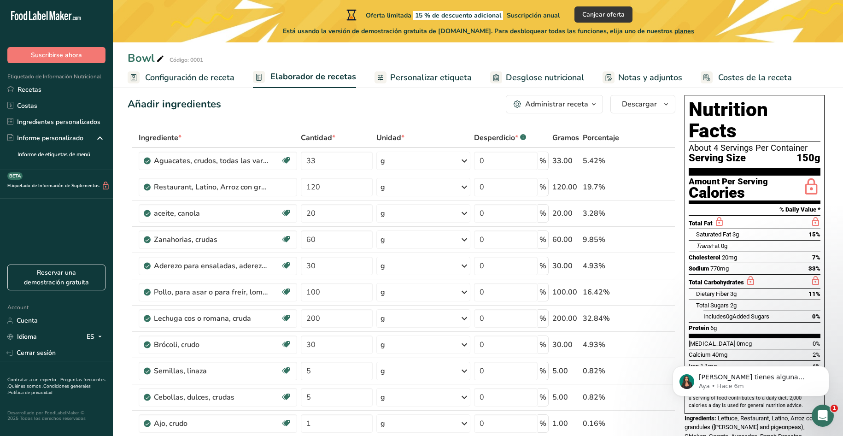
scroll to position [16, 0]
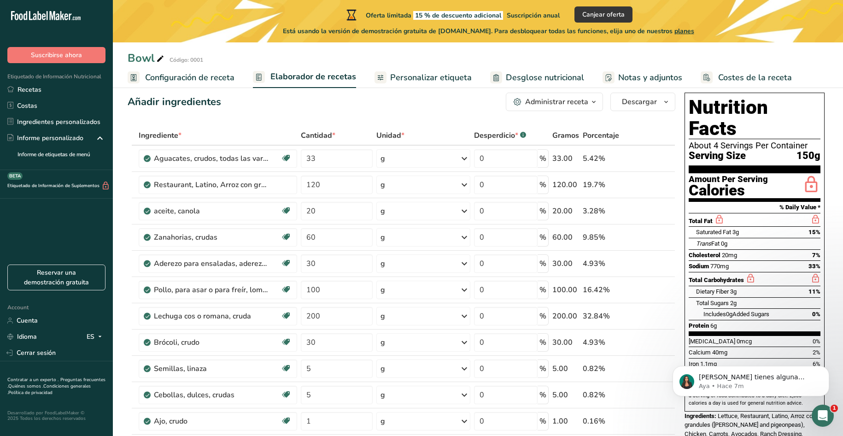
drag, startPoint x: 806, startPoint y: 122, endPoint x: 690, endPoint y: 123, distance: 115.2
click at [622, 141] on div "About 4 Servings Per Container" at bounding box center [755, 145] width 132 height 9
copy div "About 4 Servings Per Containe"
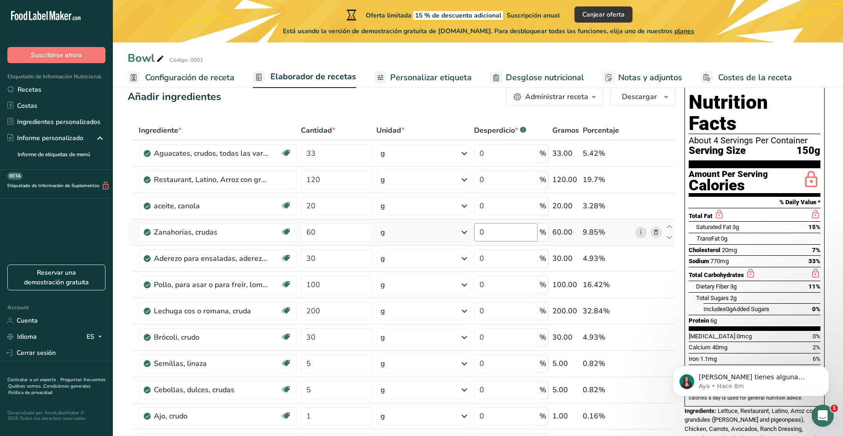
scroll to position [23, 0]
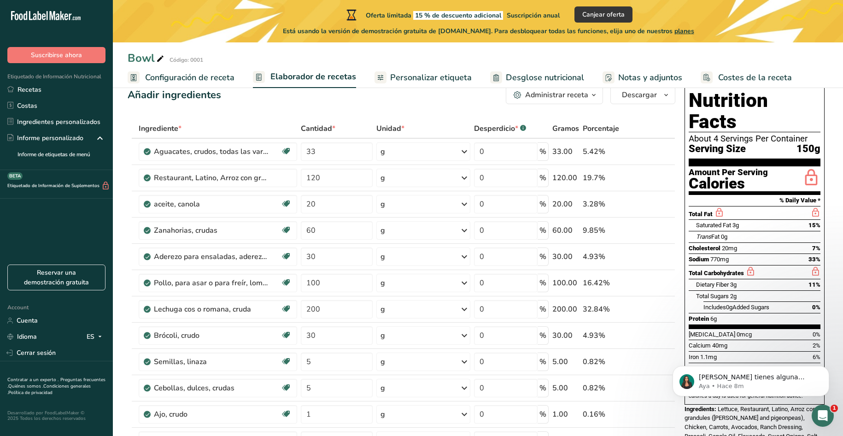
click at [622, 243] on div "Nutrition Facts About 4 Servings Per Container Serving Size 150g Amount Per Ser…" at bounding box center [754, 272] width 147 height 381
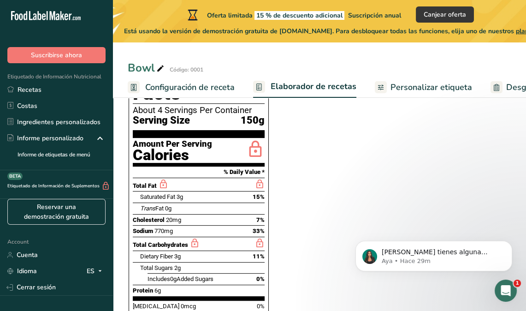
scroll to position [543, 0]
